Goal: Navigation & Orientation: Find specific page/section

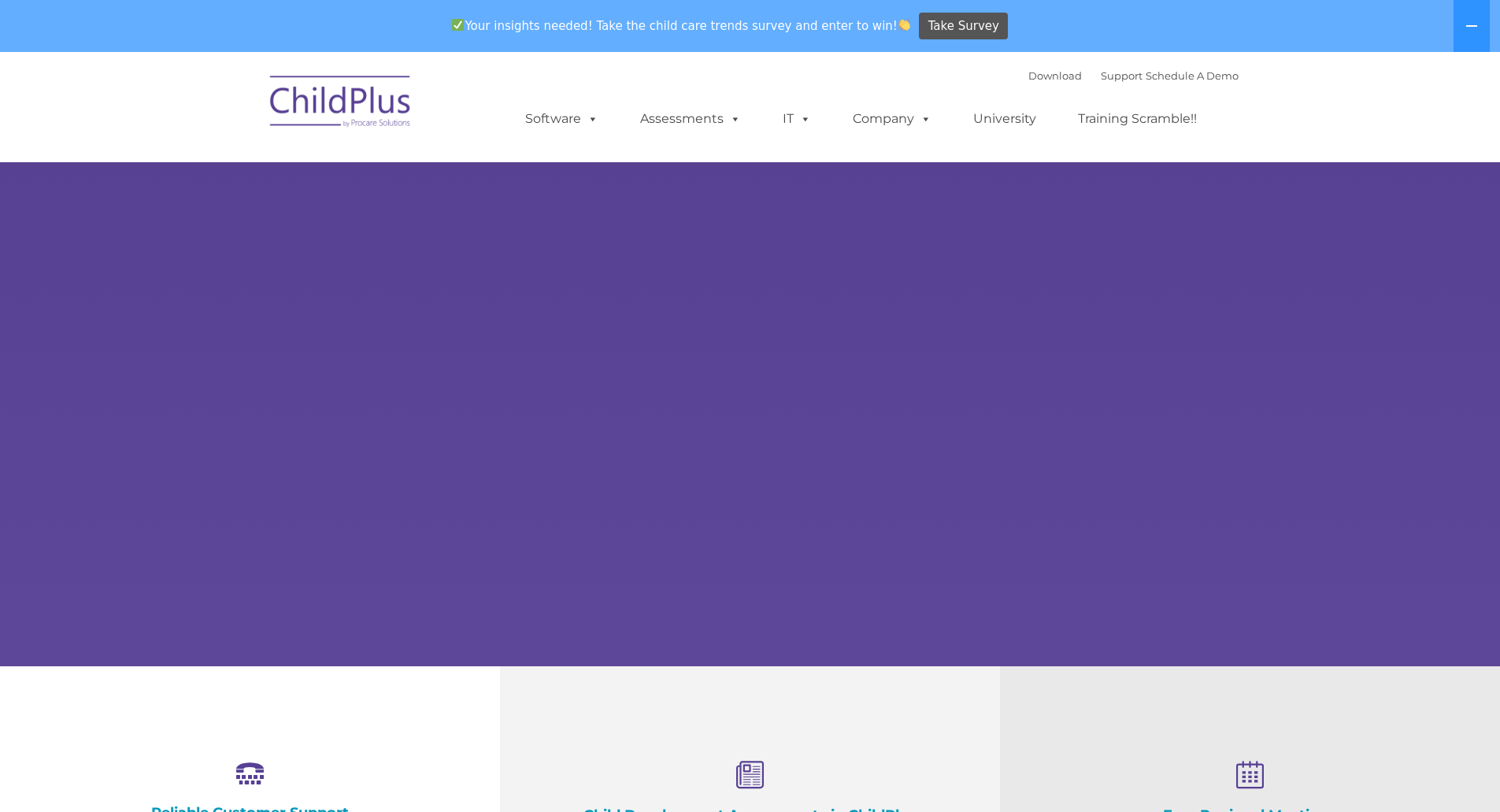
select select "MEDIUM"
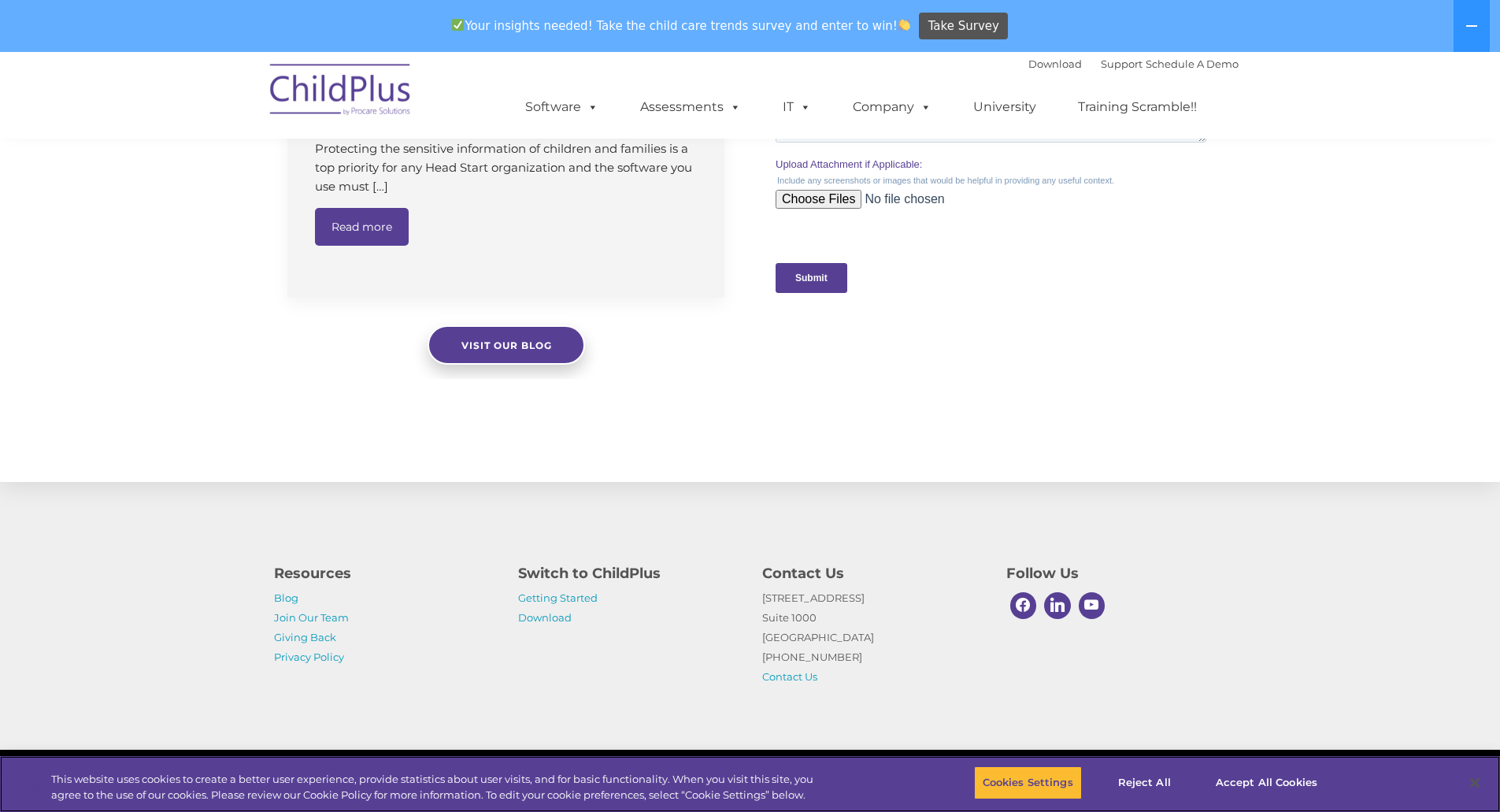
scroll to position [1518, 0]
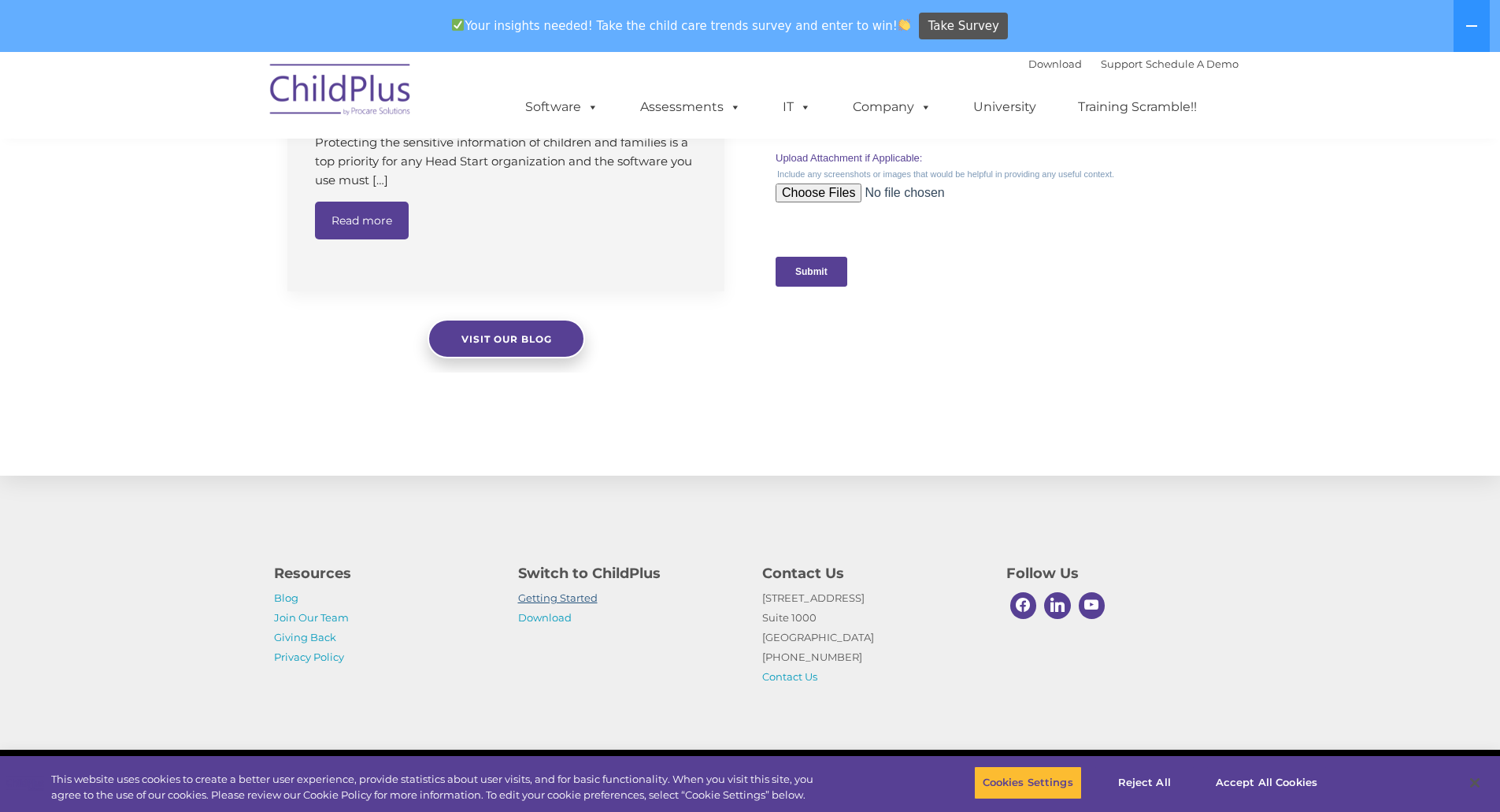
click at [580, 601] on link "Getting Started" at bounding box center [558, 598] width 79 height 13
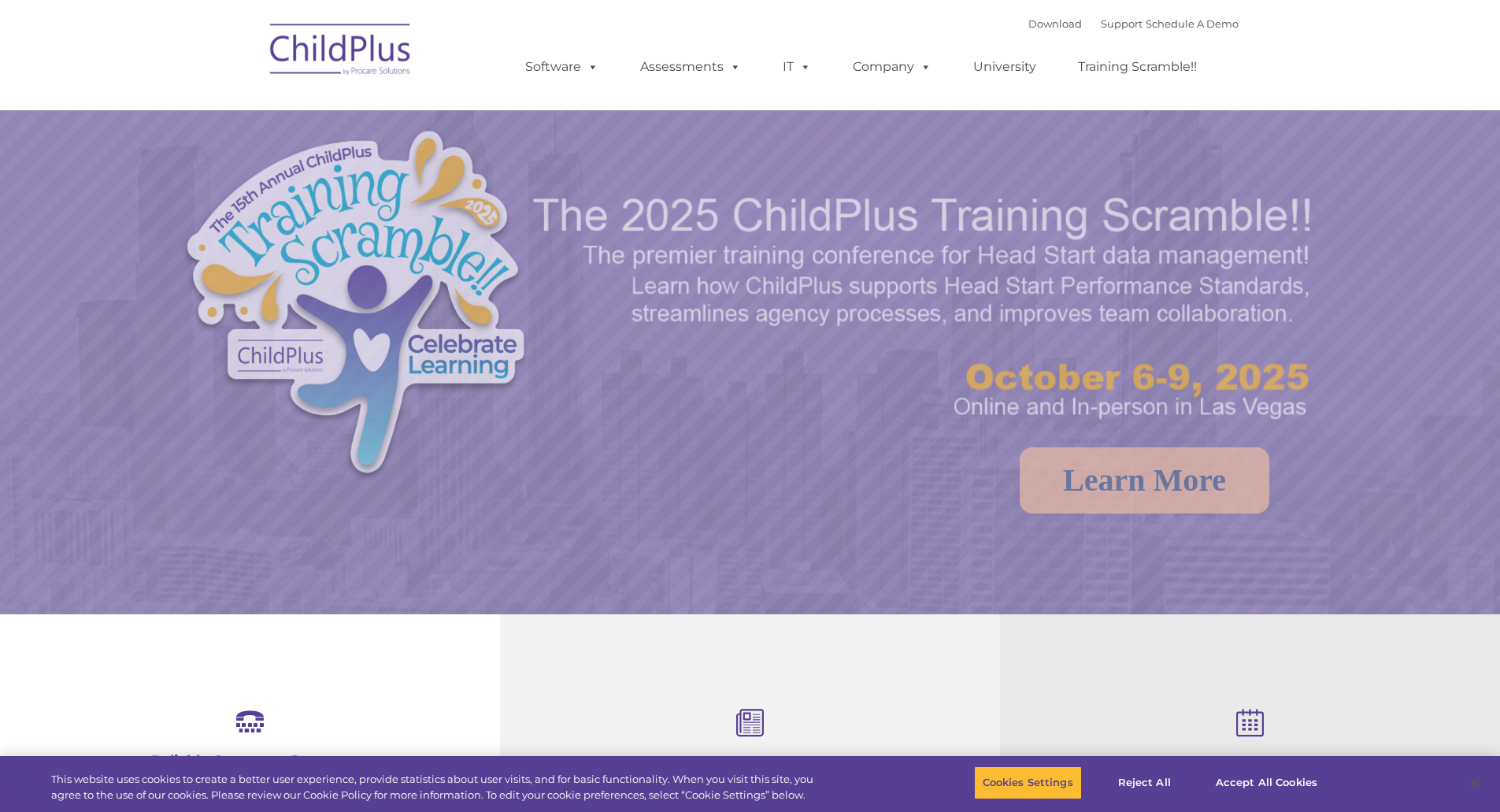
select select "MEDIUM"
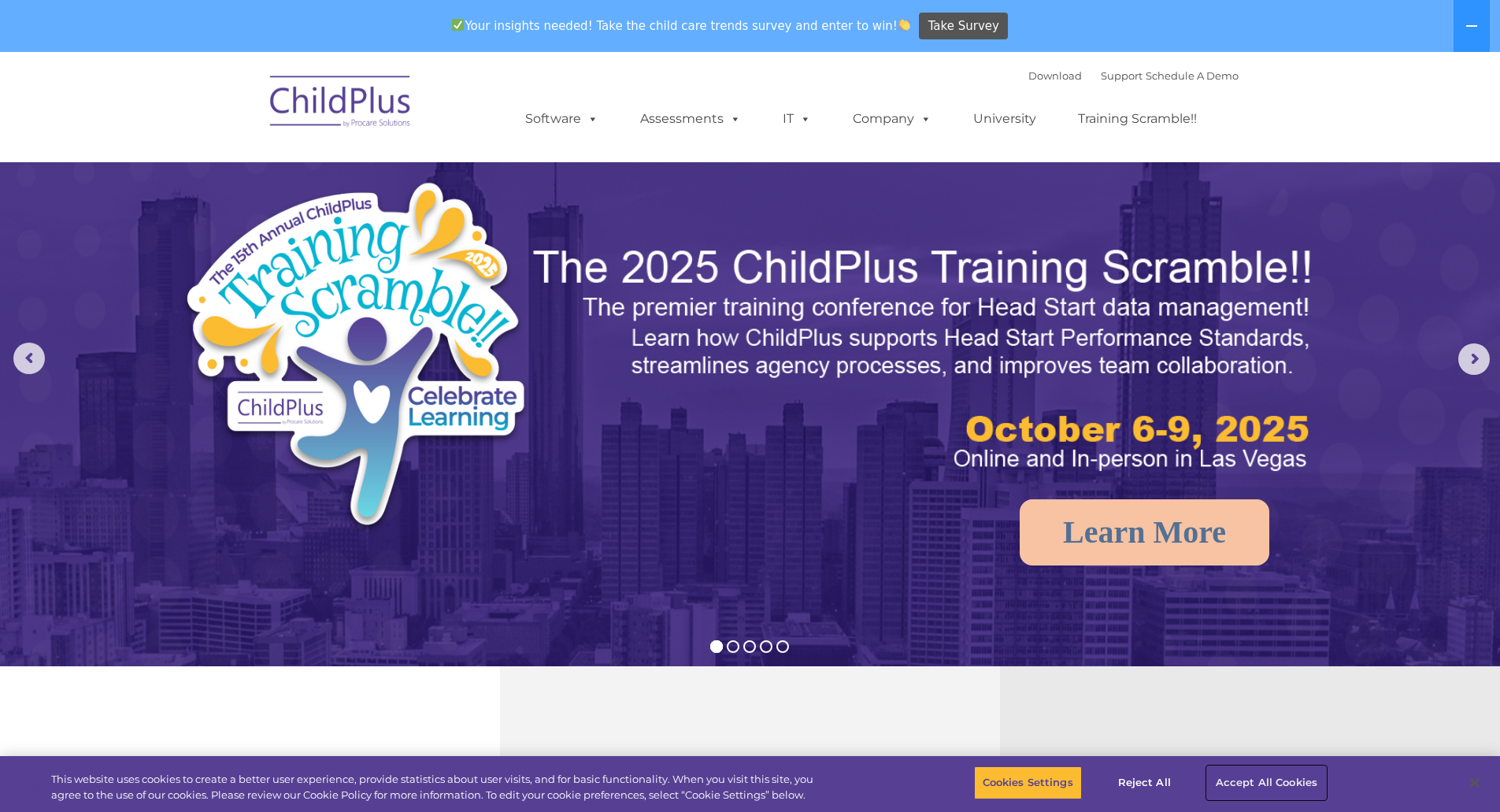
click at [1249, 787] on button "Accept All Cookies" at bounding box center [1267, 783] width 119 height 33
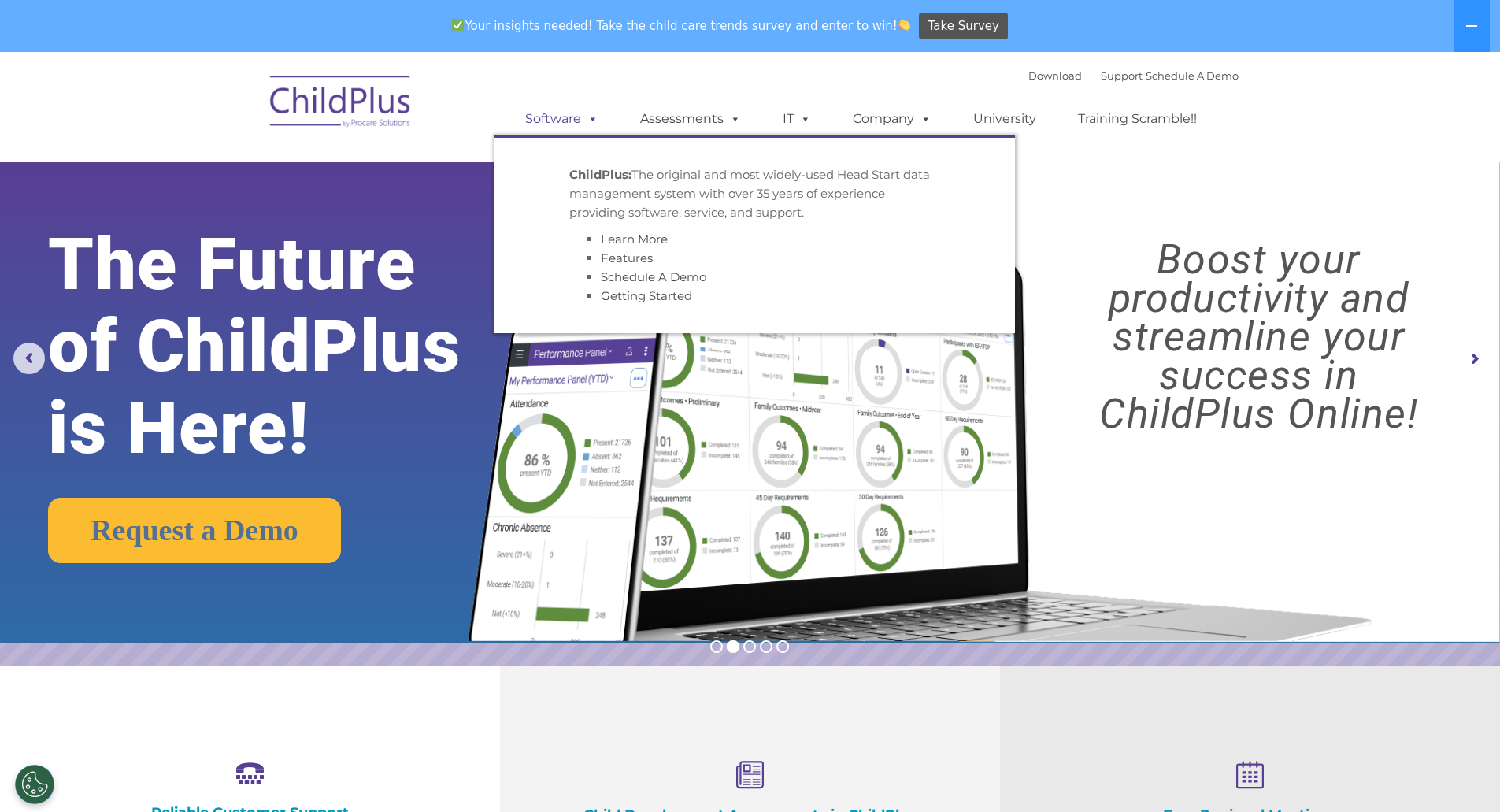
click at [532, 118] on link "Software" at bounding box center [562, 119] width 105 height 32
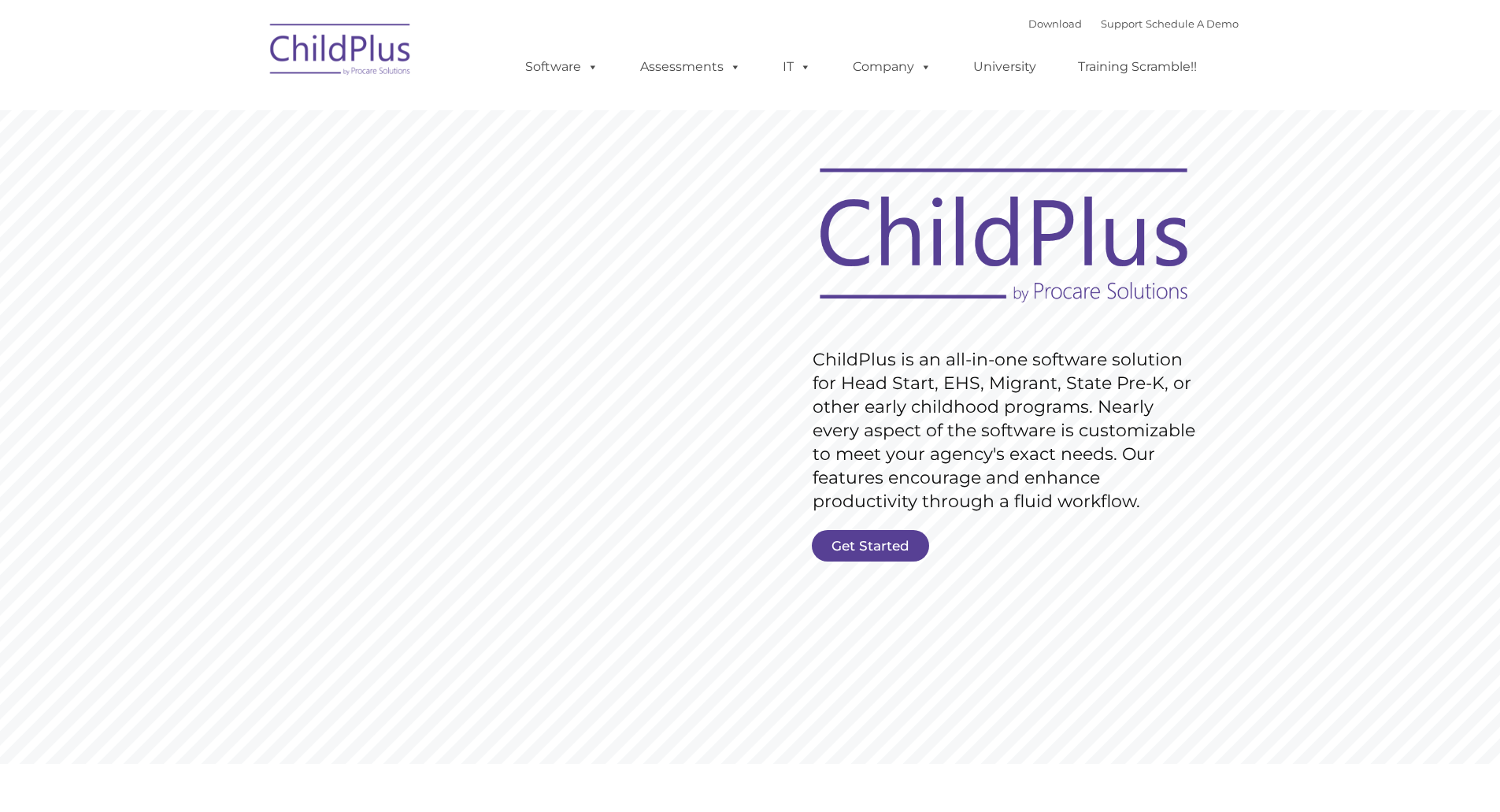
type input ""
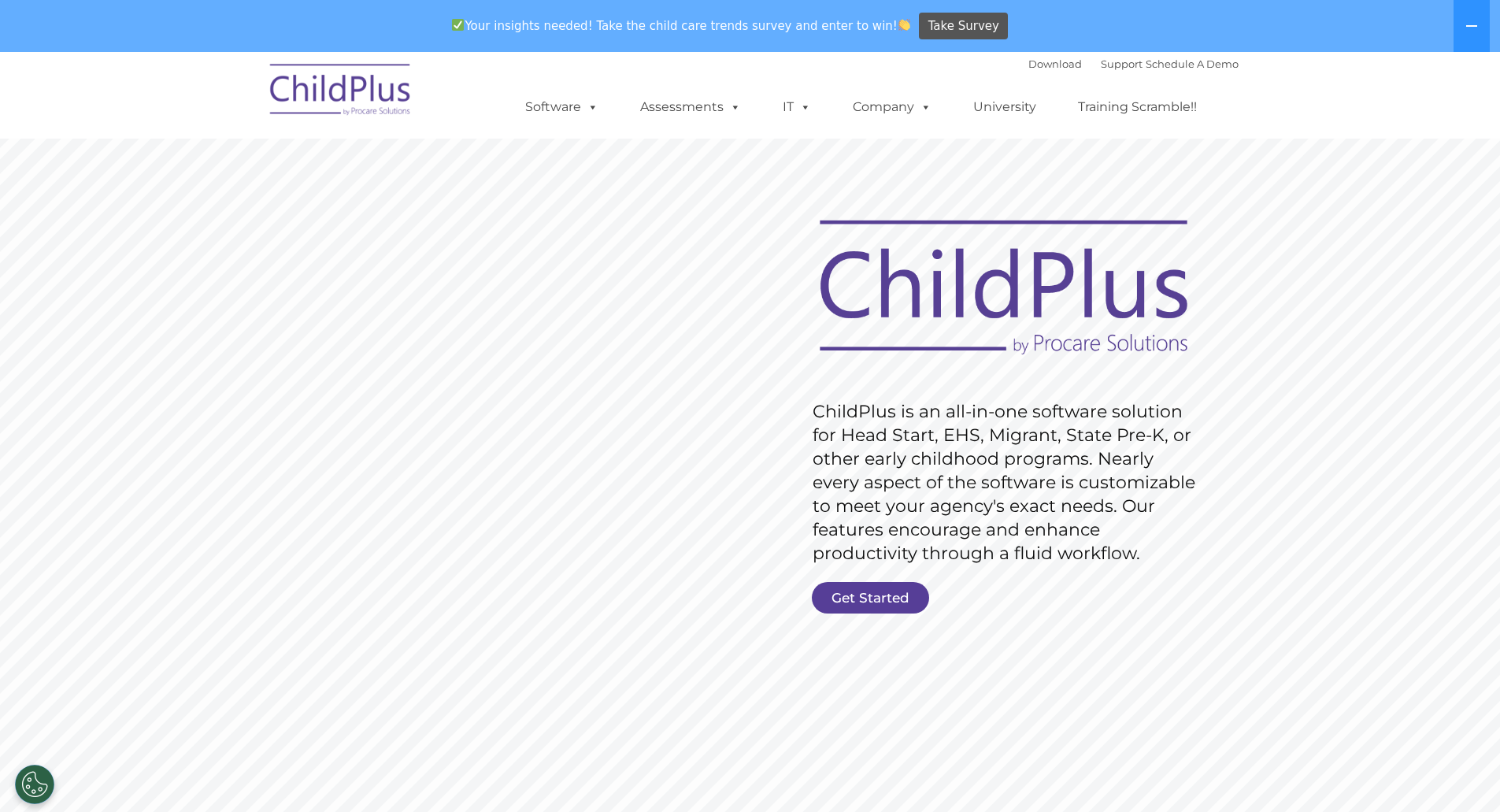
click at [869, 595] on link "Get Started" at bounding box center [871, 598] width 117 height 32
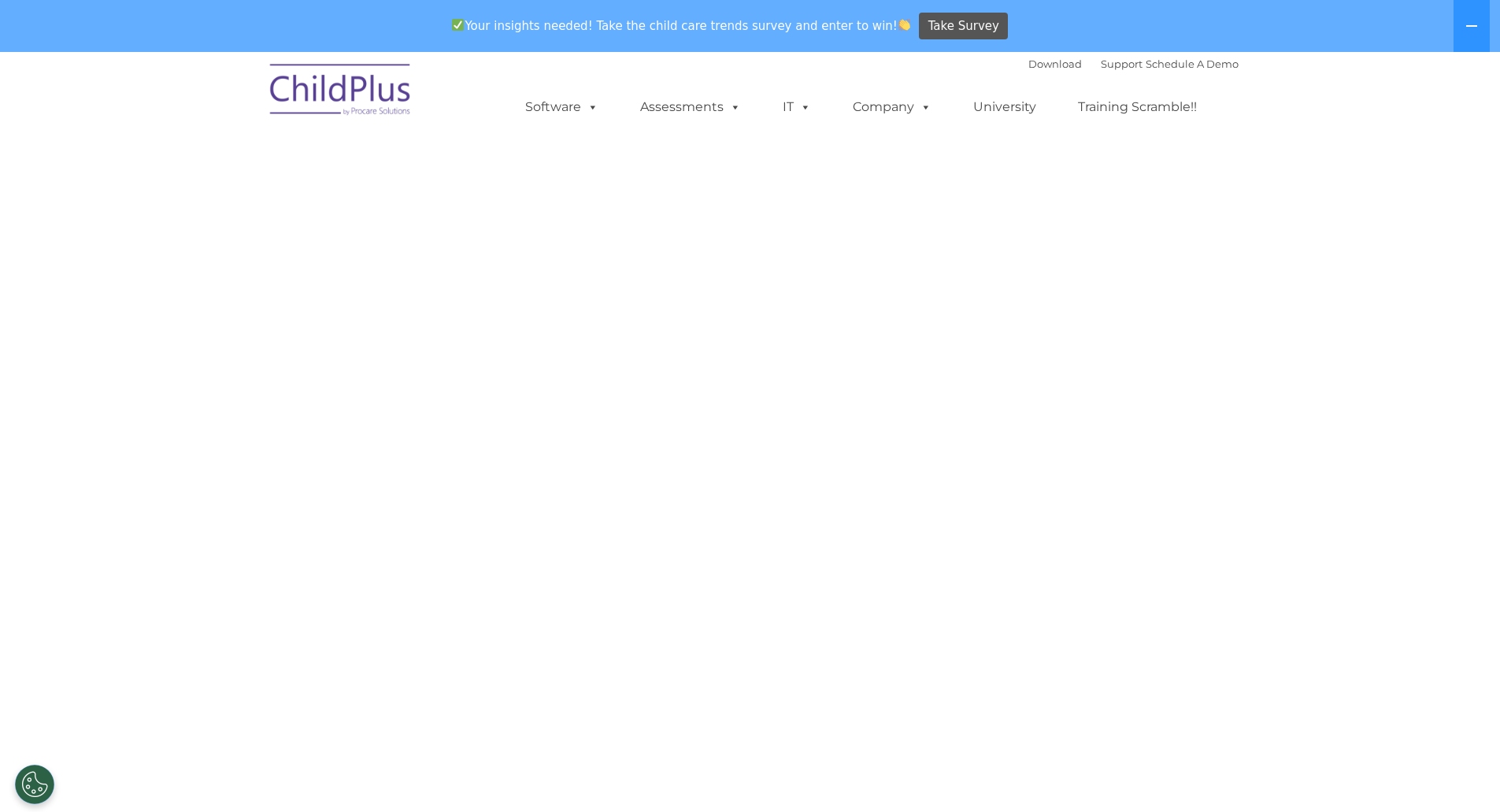
select select "MEDIUM"
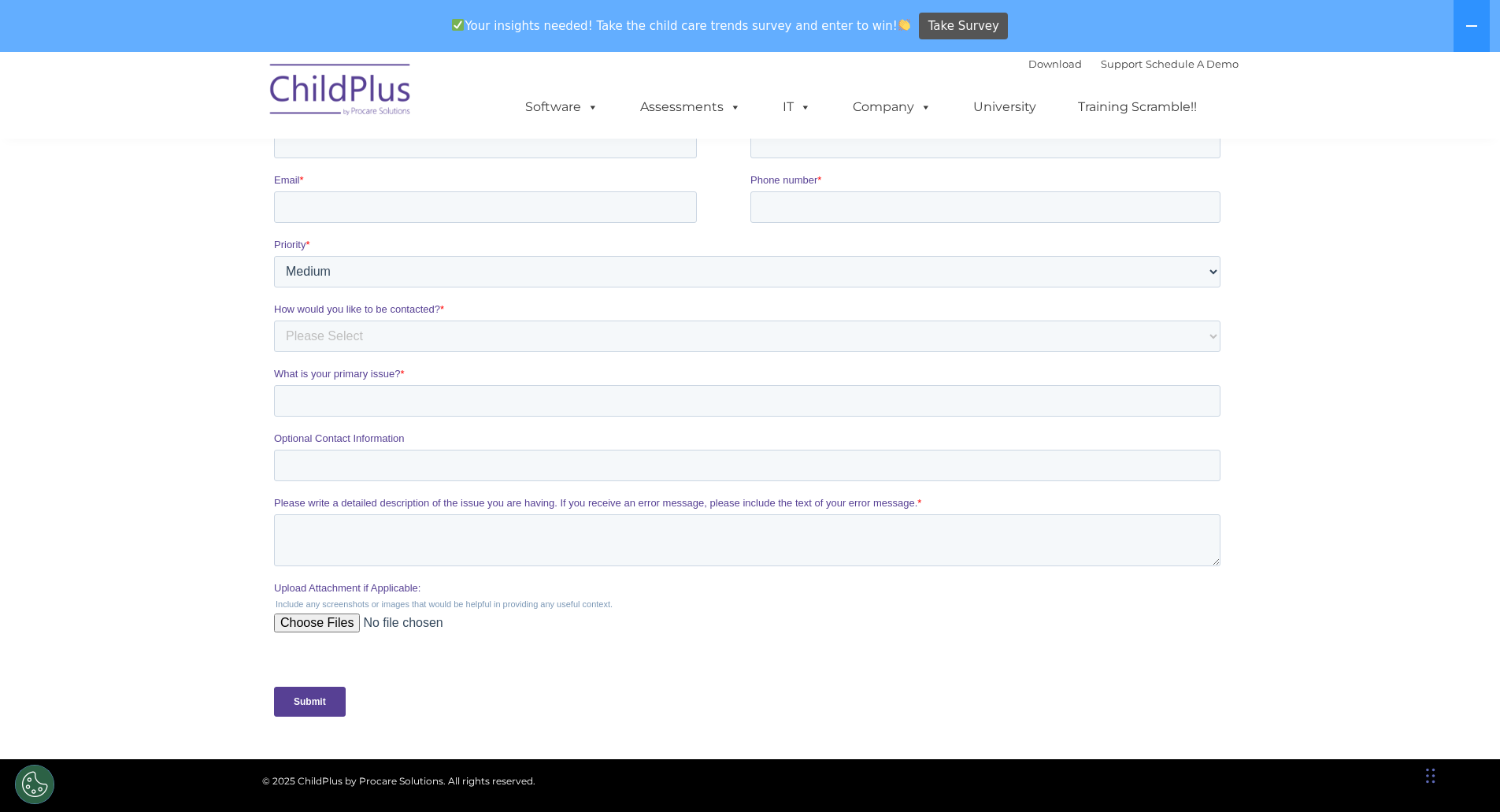
scroll to position [551, 0]
